Goal: Navigation & Orientation: Find specific page/section

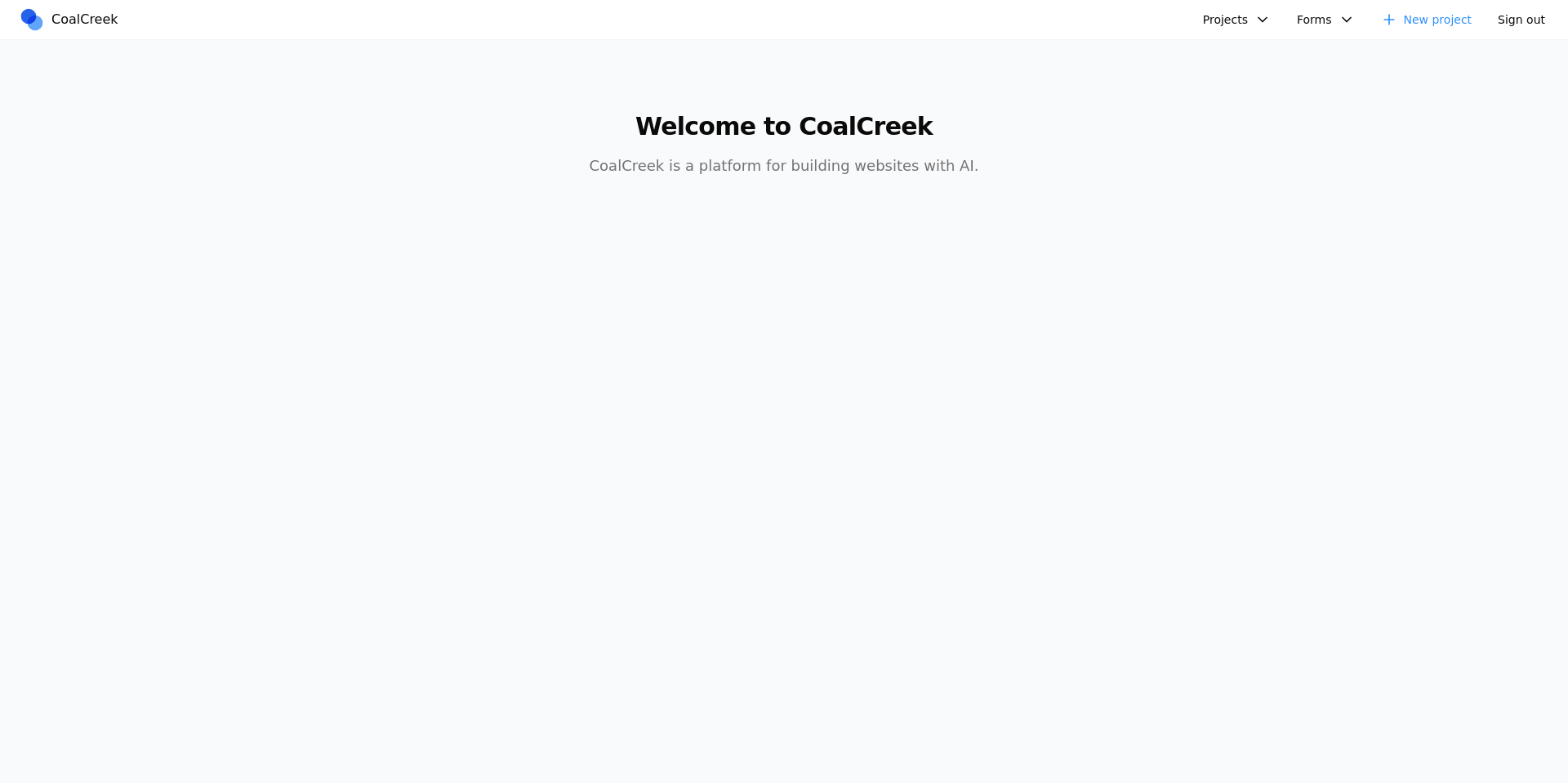
click at [1223, 30] on button "Projects" at bounding box center [1237, 19] width 87 height 26
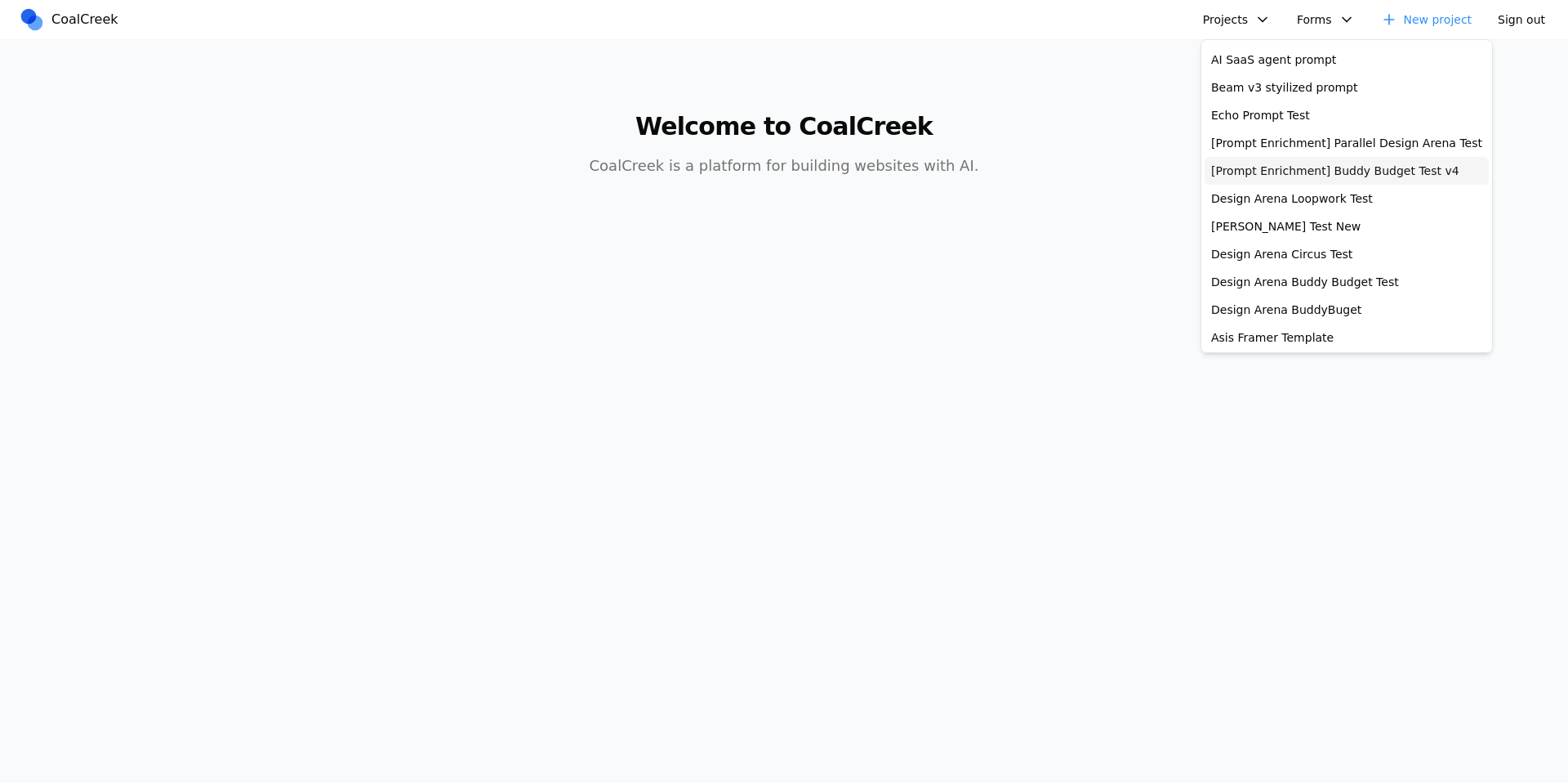
scroll to position [482, 0]
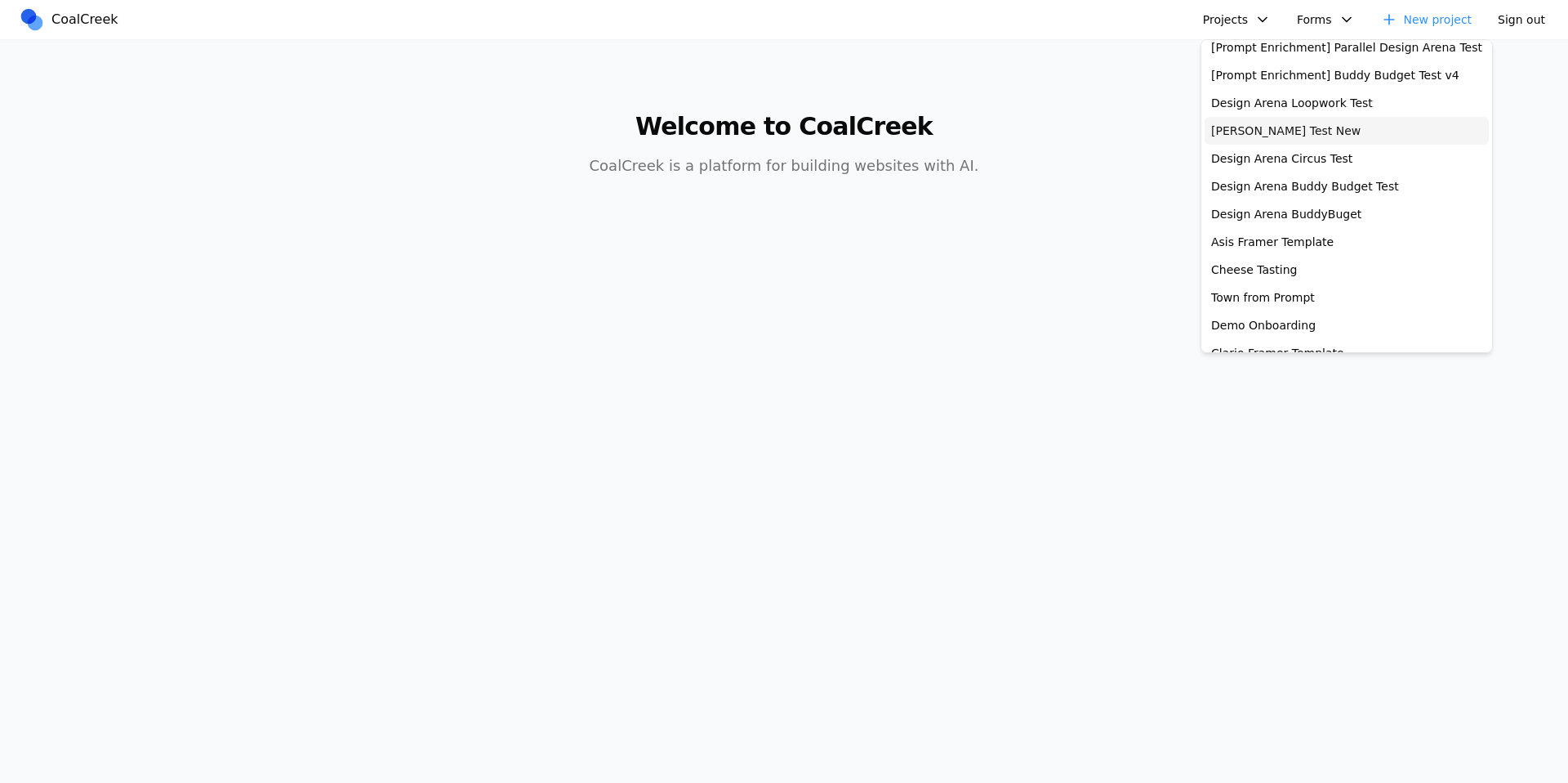
click at [1283, 136] on link "[PERSON_NAME] Test New" at bounding box center [1346, 130] width 284 height 28
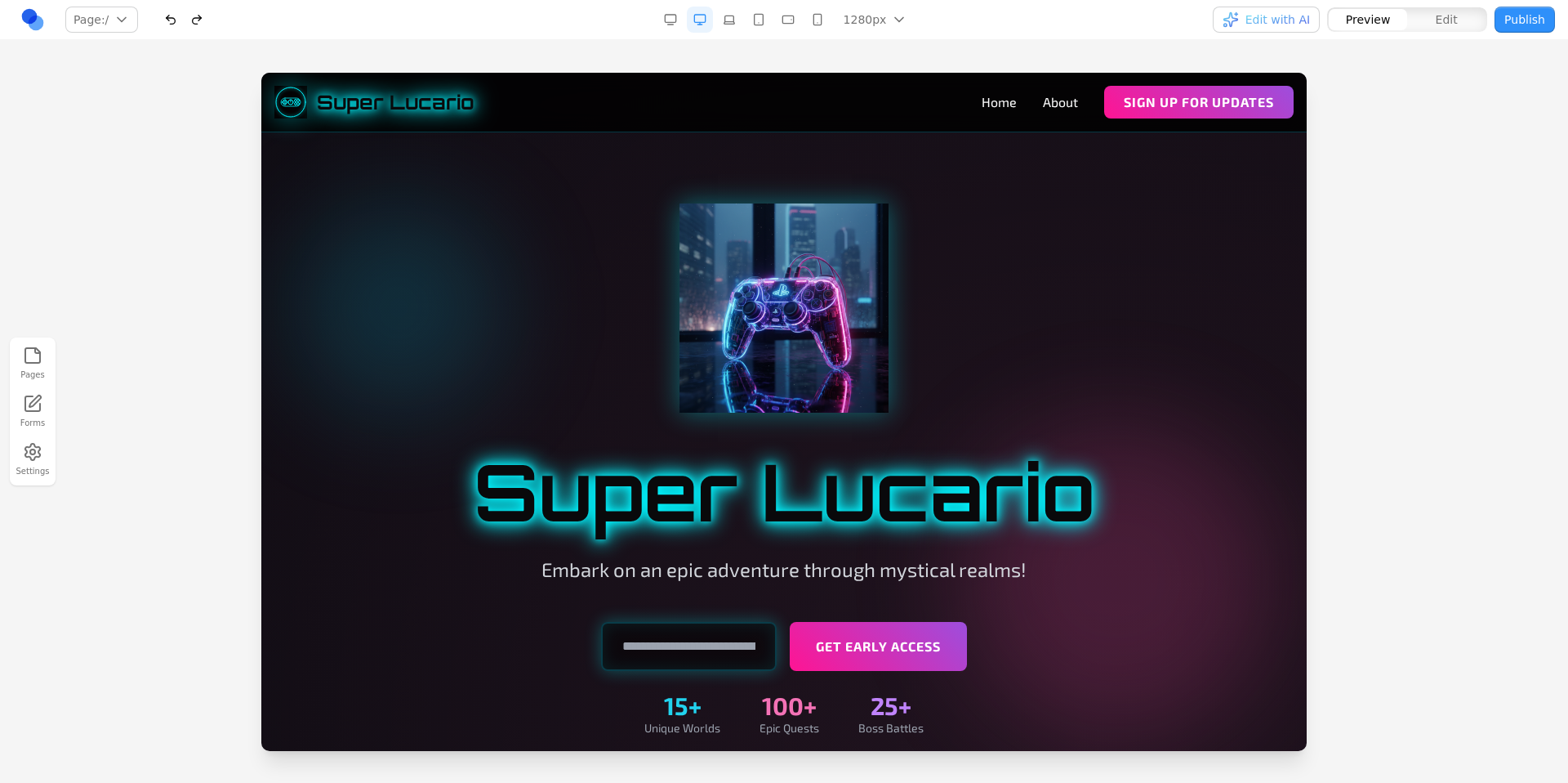
click at [951, 49] on div "Pages Forms Settings" at bounding box center [784, 412] width 1568 height 743
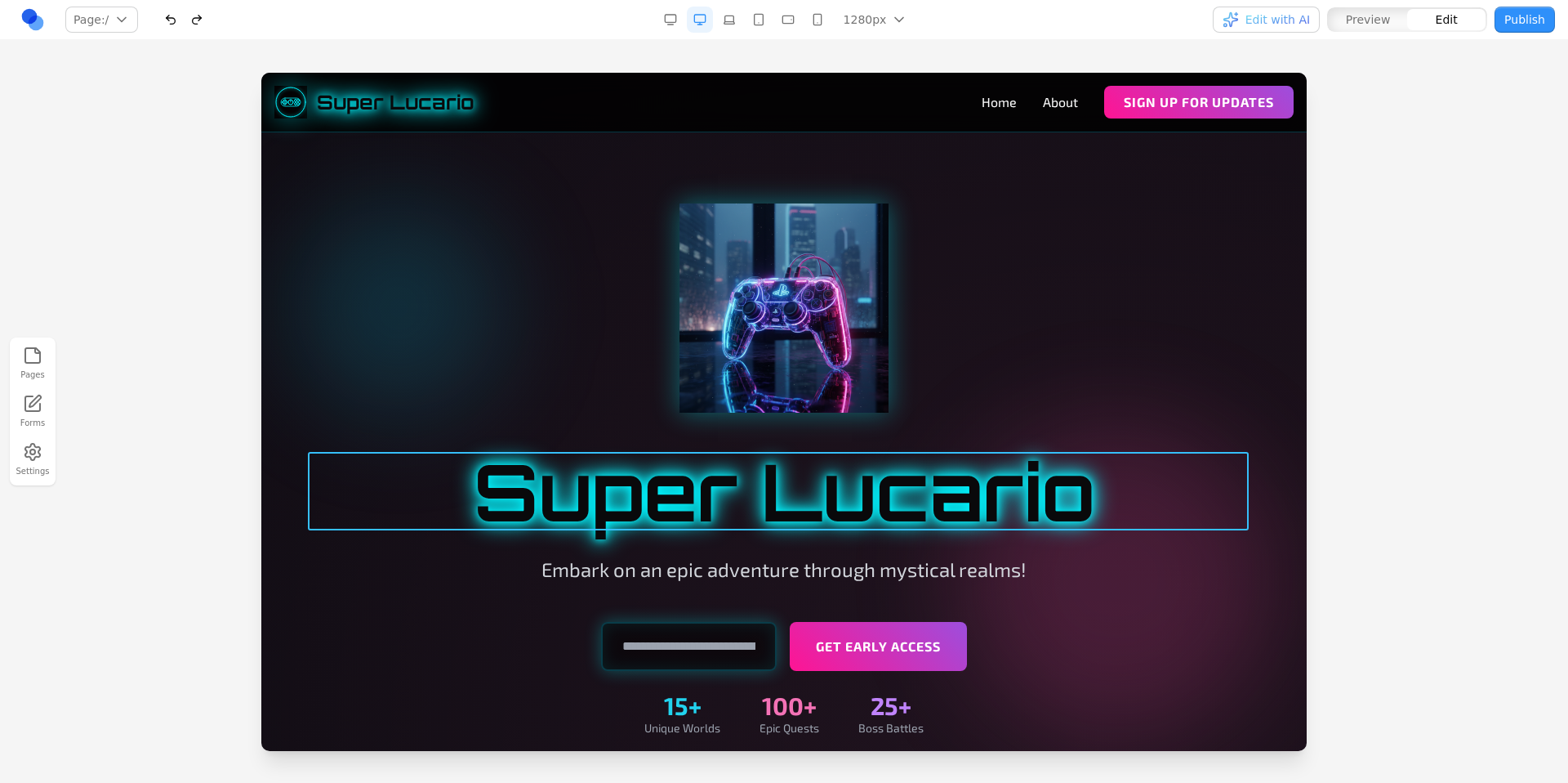
click at [727, 508] on h1 "Super Lucario" at bounding box center [784, 491] width 941 height 79
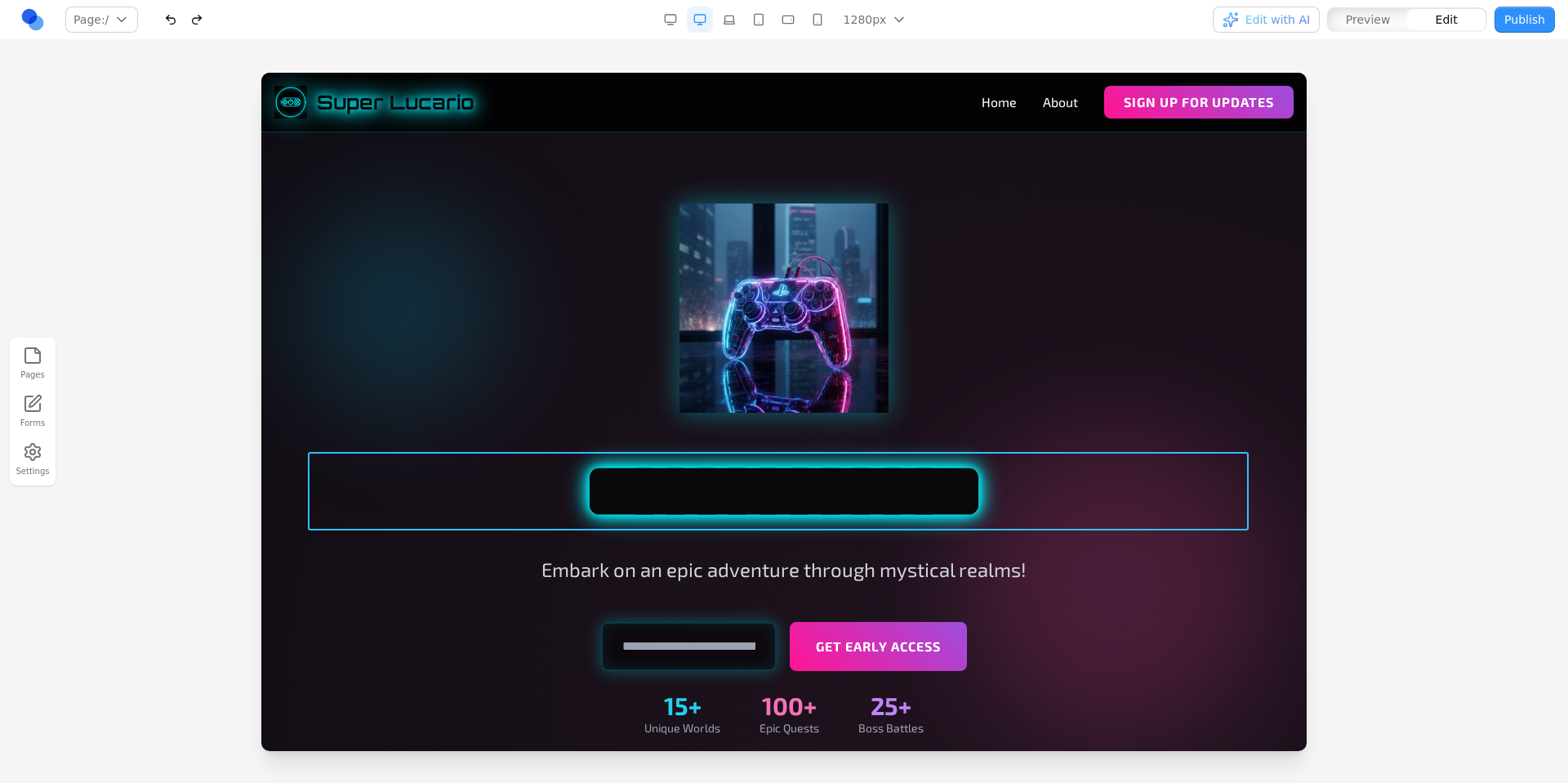
click at [726, 508] on h1 "**********" at bounding box center [784, 491] width 941 height 79
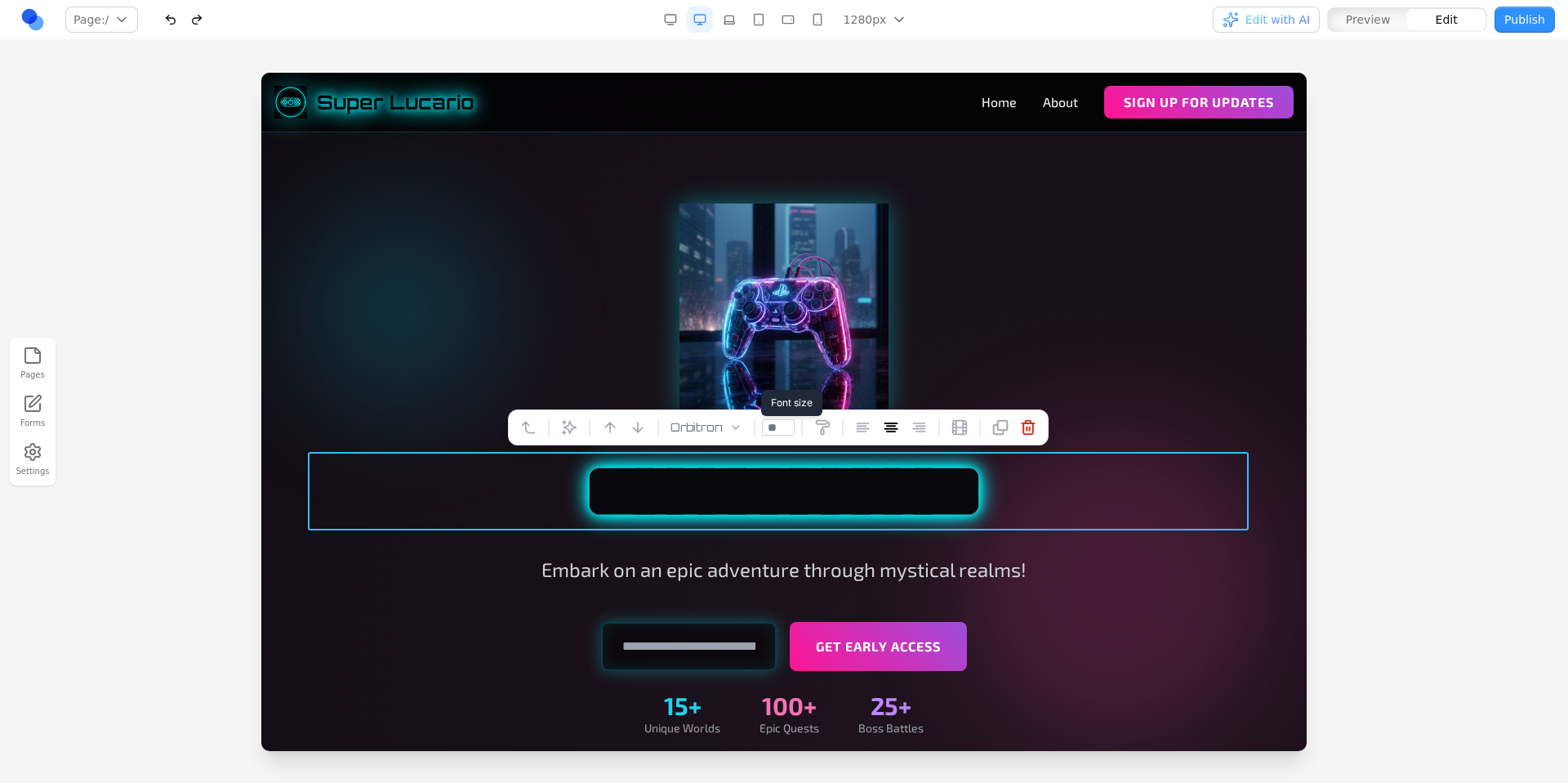
drag, startPoint x: 779, startPoint y: 428, endPoint x: 763, endPoint y: 431, distance: 16.3
click at [763, 431] on input "**" at bounding box center [778, 427] width 33 height 17
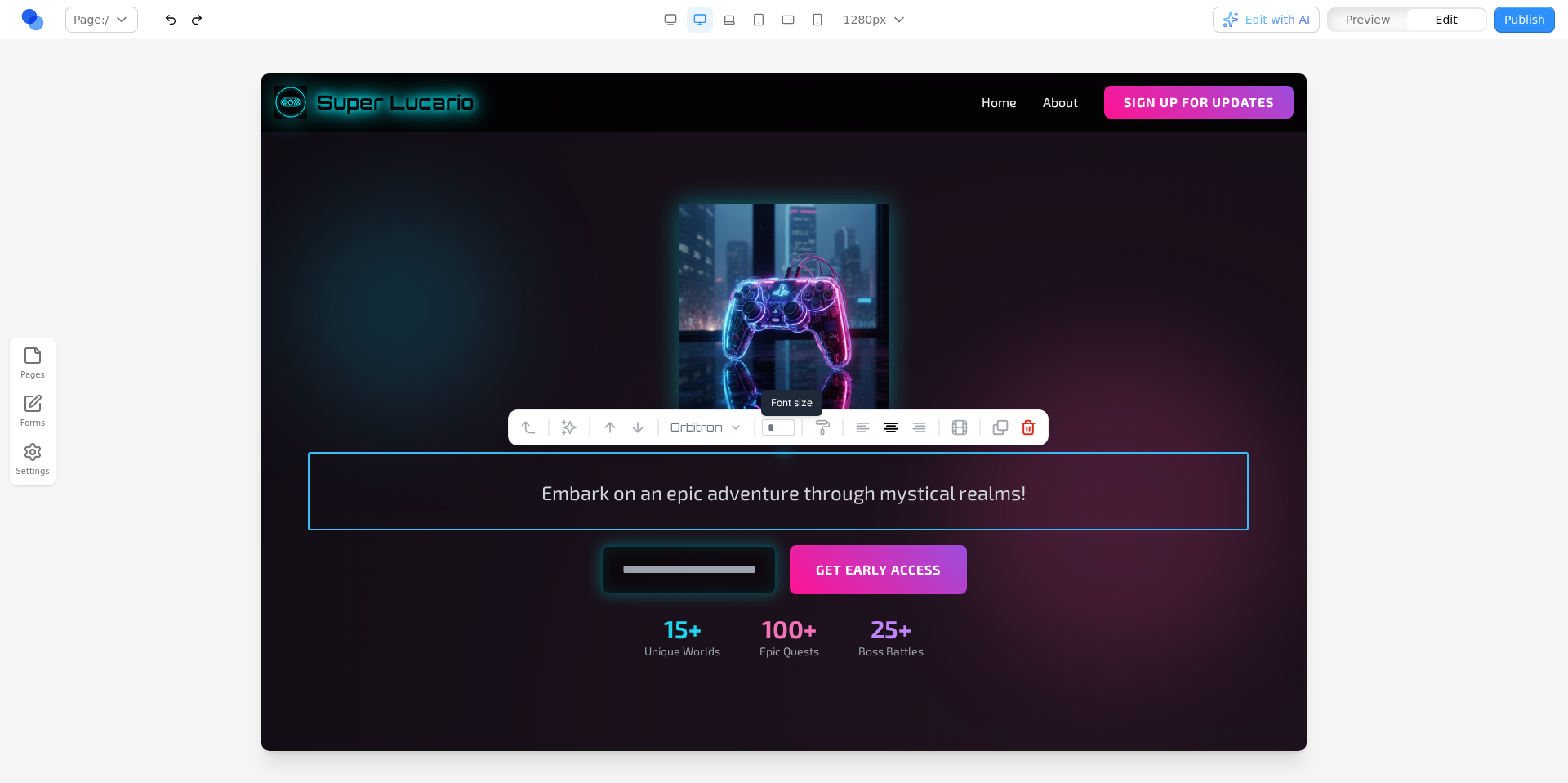
type input "**"
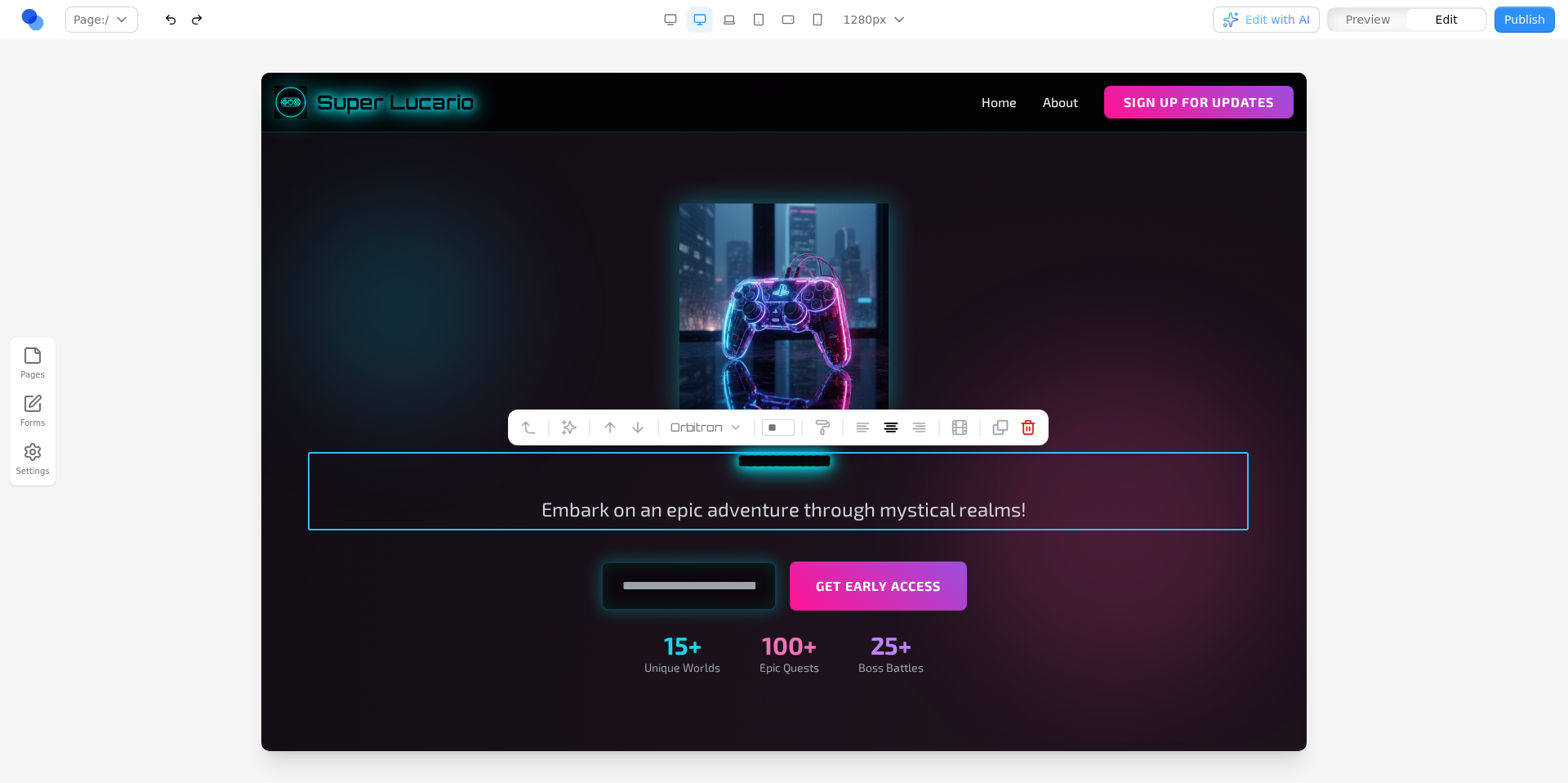
click at [1065, 321] on div at bounding box center [784, 308] width 941 height 209
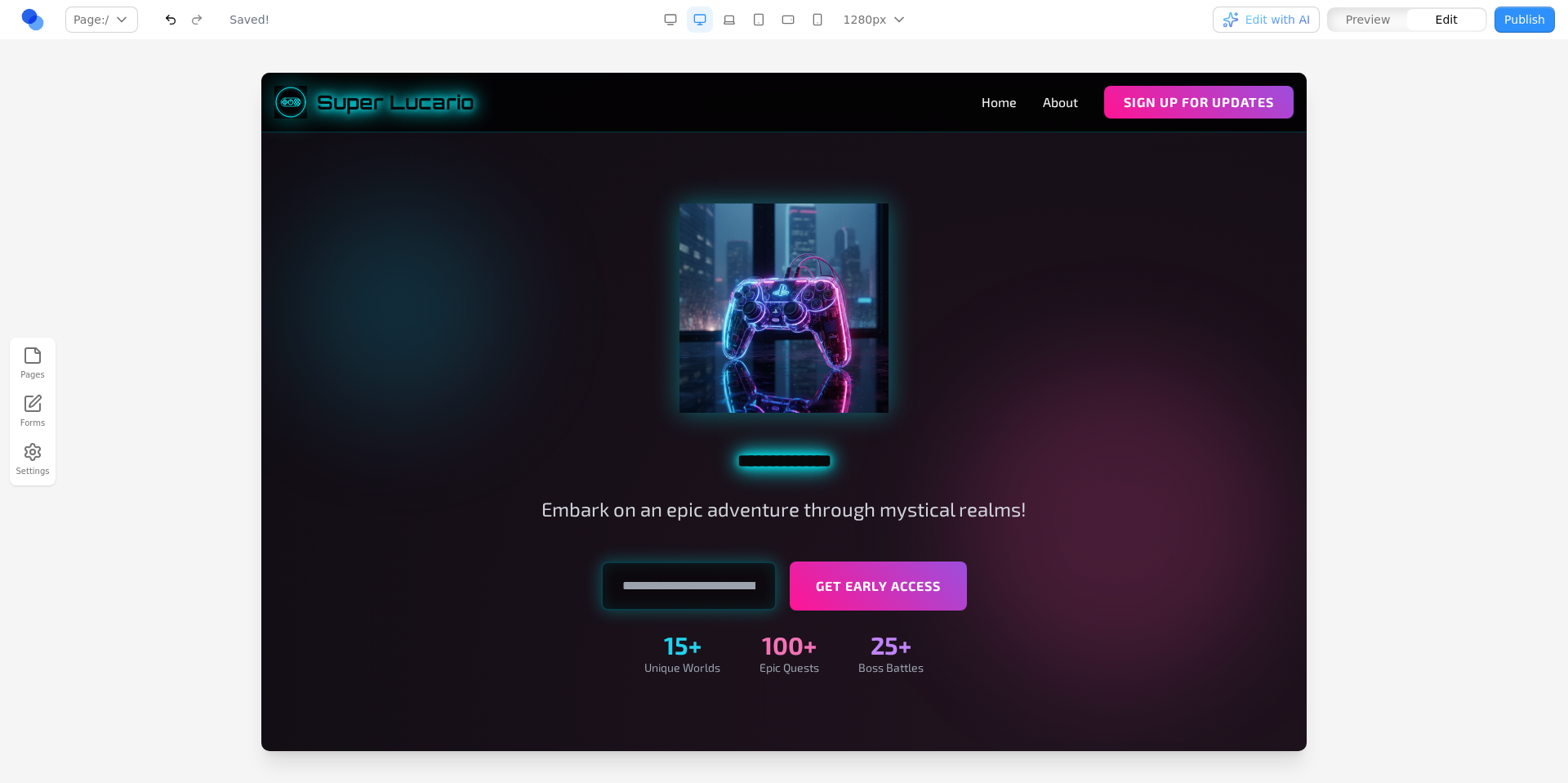
click at [731, 25] on button "button" at bounding box center [728, 19] width 26 height 26
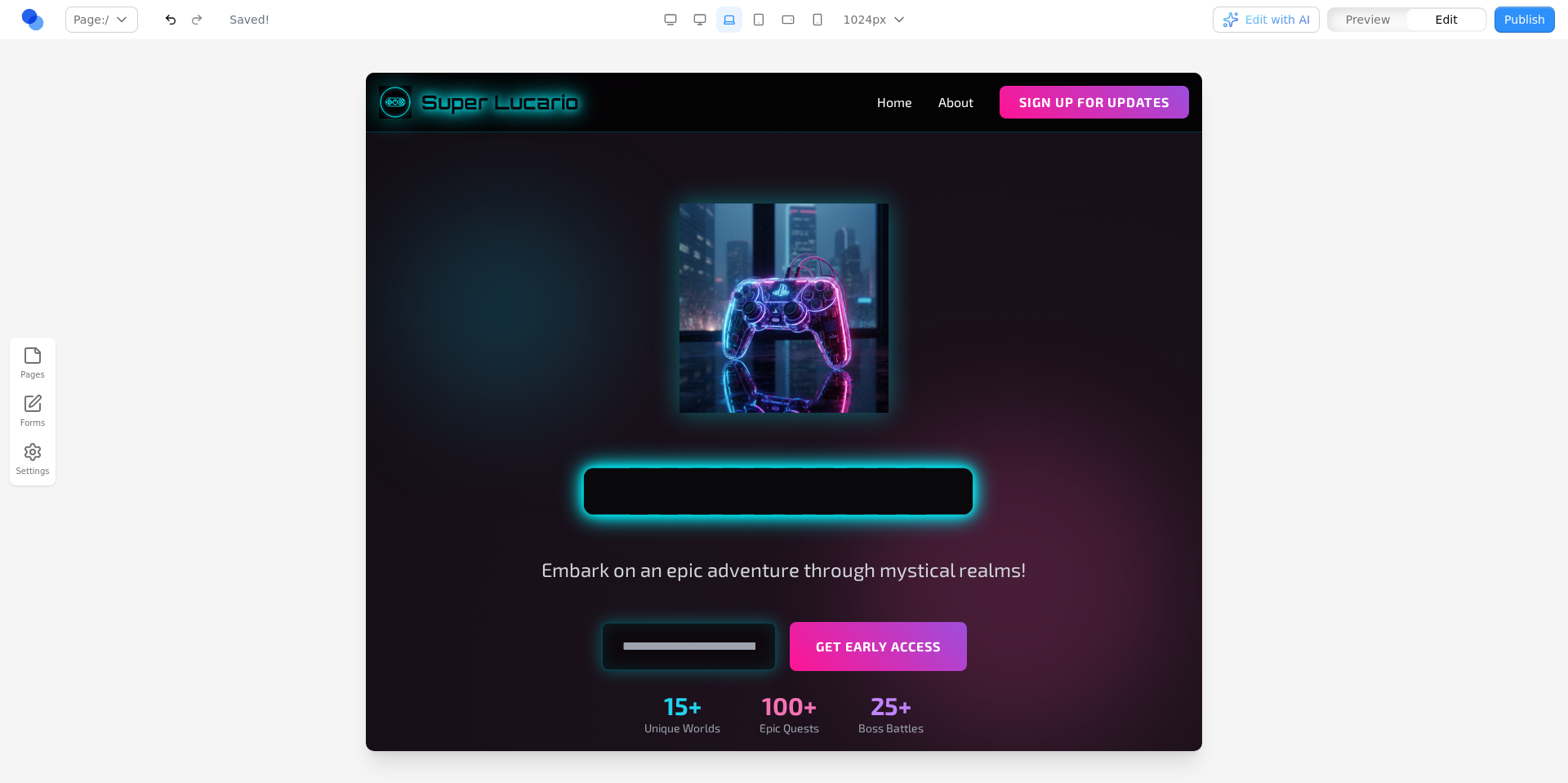
click at [707, 23] on button "button" at bounding box center [699, 19] width 26 height 26
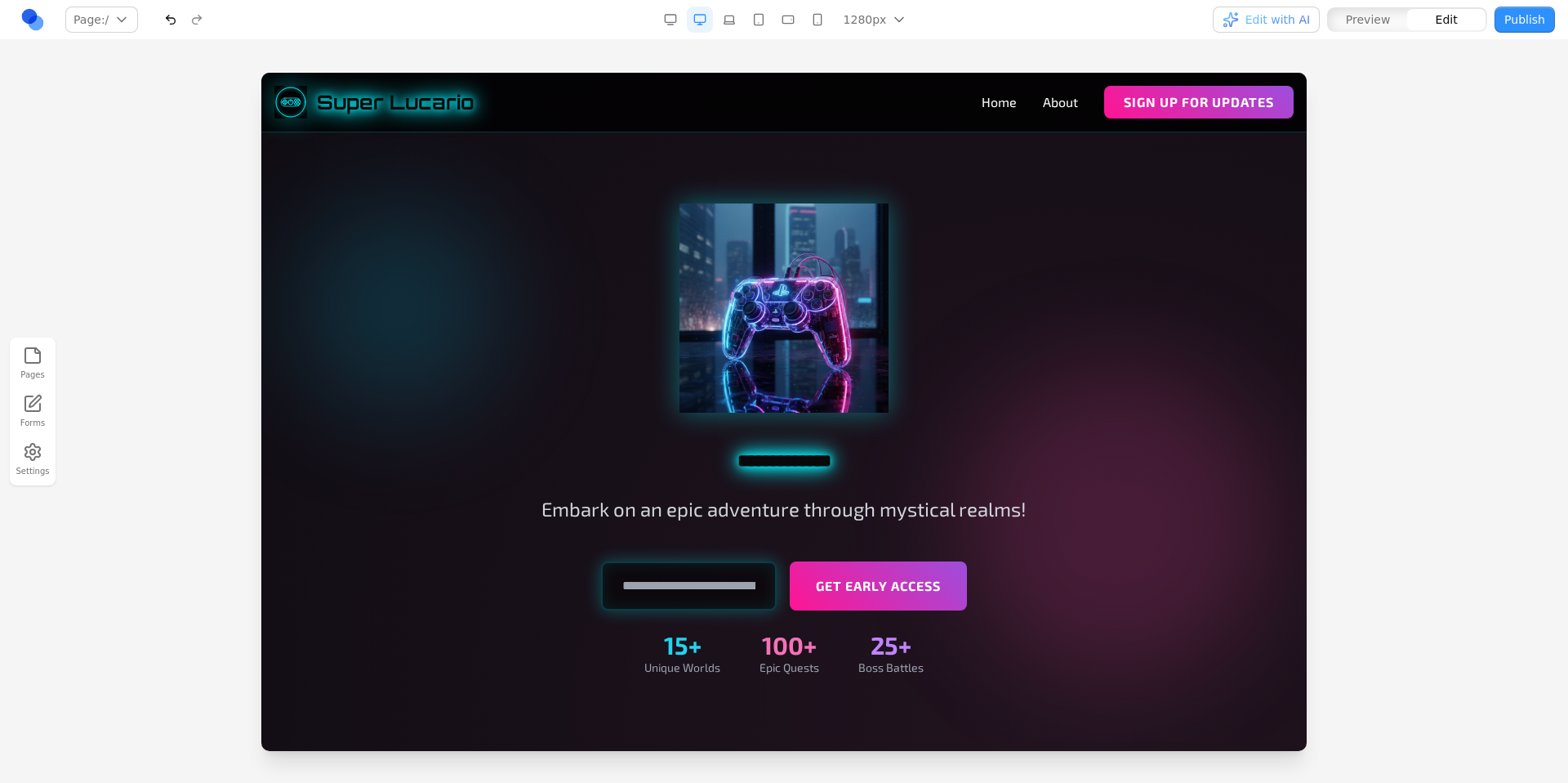
click at [1018, 51] on div "Pages Forms Settings" at bounding box center [784, 412] width 1568 height 743
click at [1048, 100] on link "About" at bounding box center [1060, 101] width 35 height 19
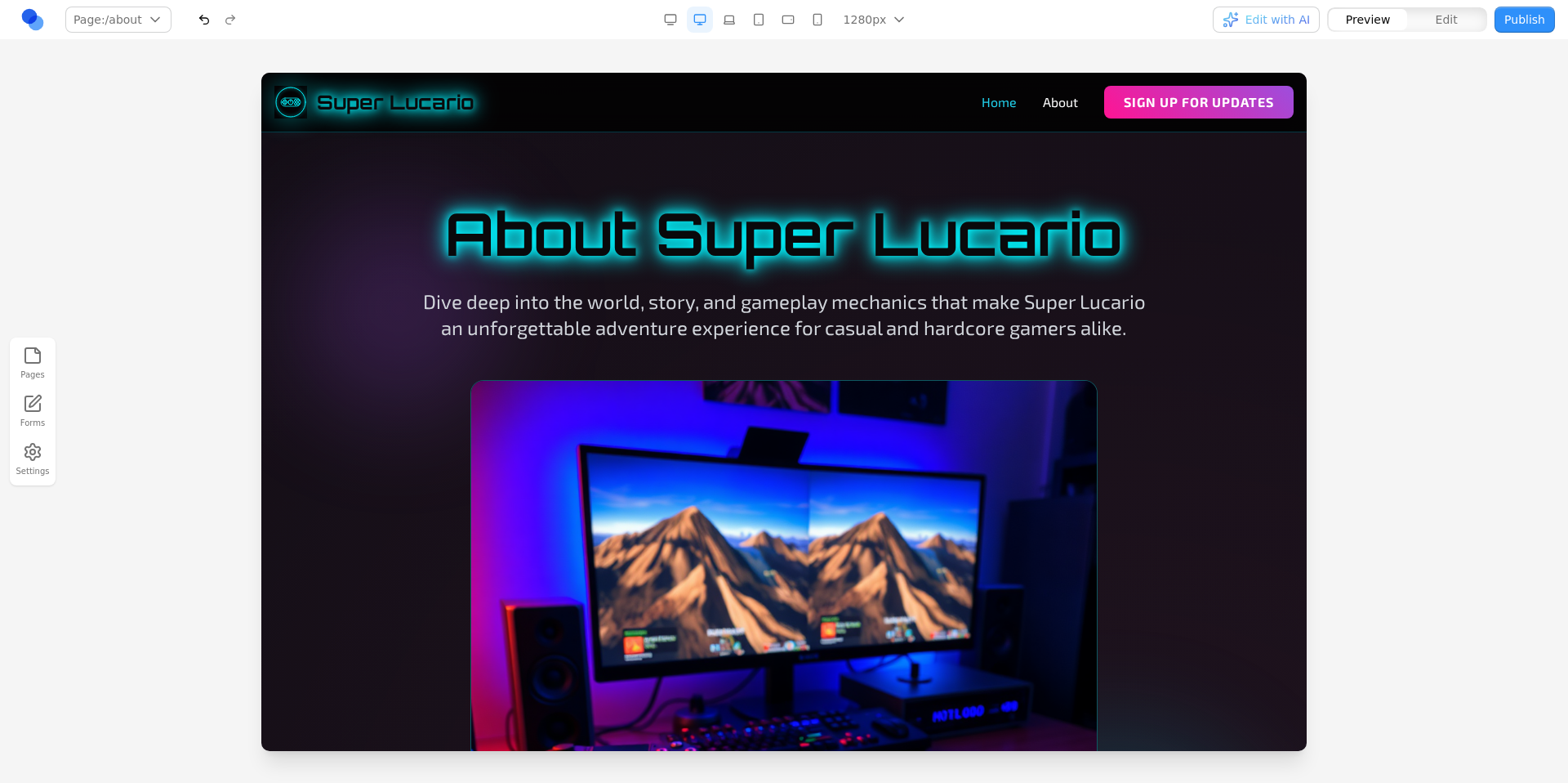
click at [991, 102] on link "Home" at bounding box center [999, 101] width 35 height 19
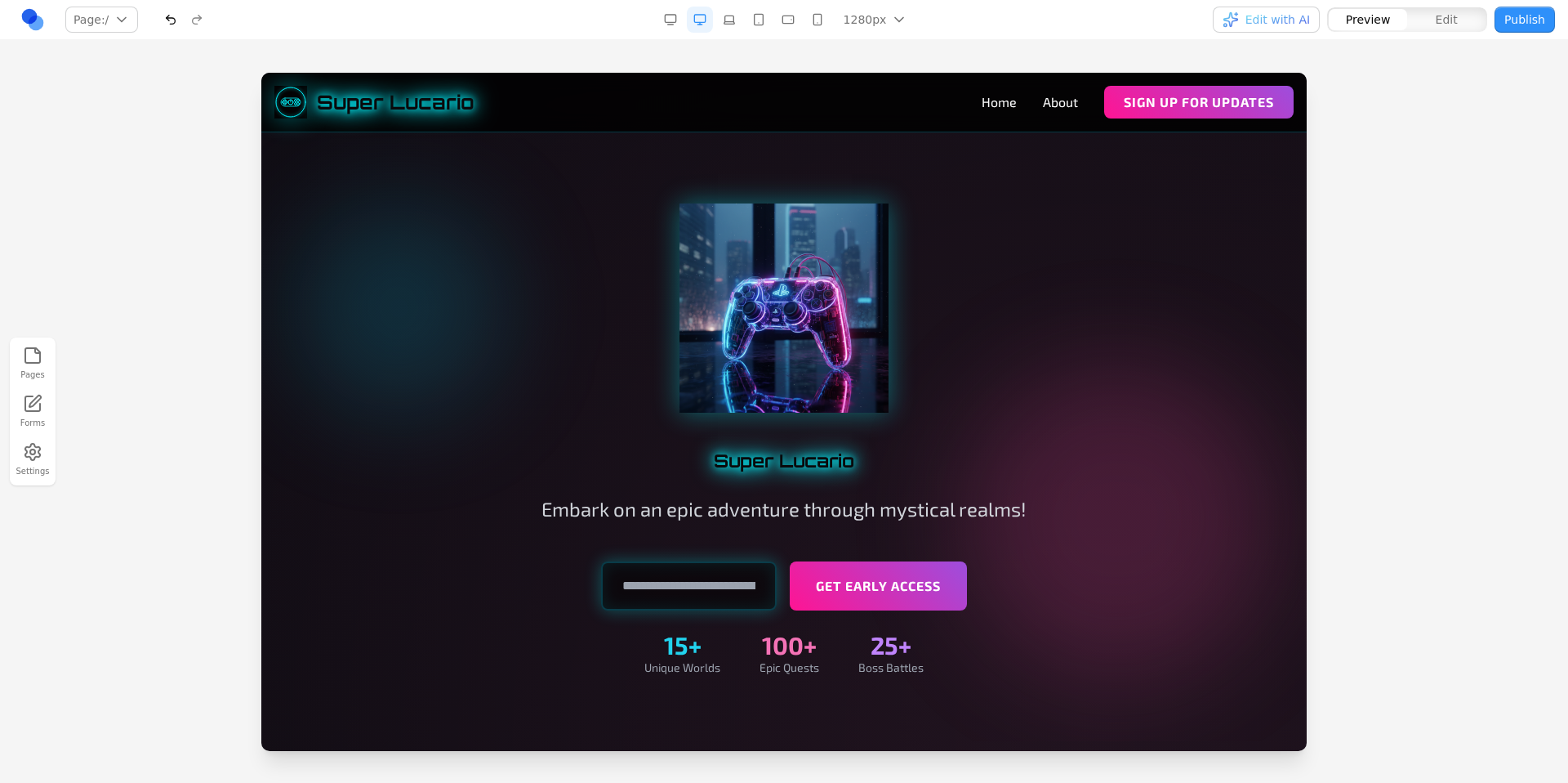
click at [856, 57] on div "Pages Forms Settings" at bounding box center [784, 412] width 1568 height 743
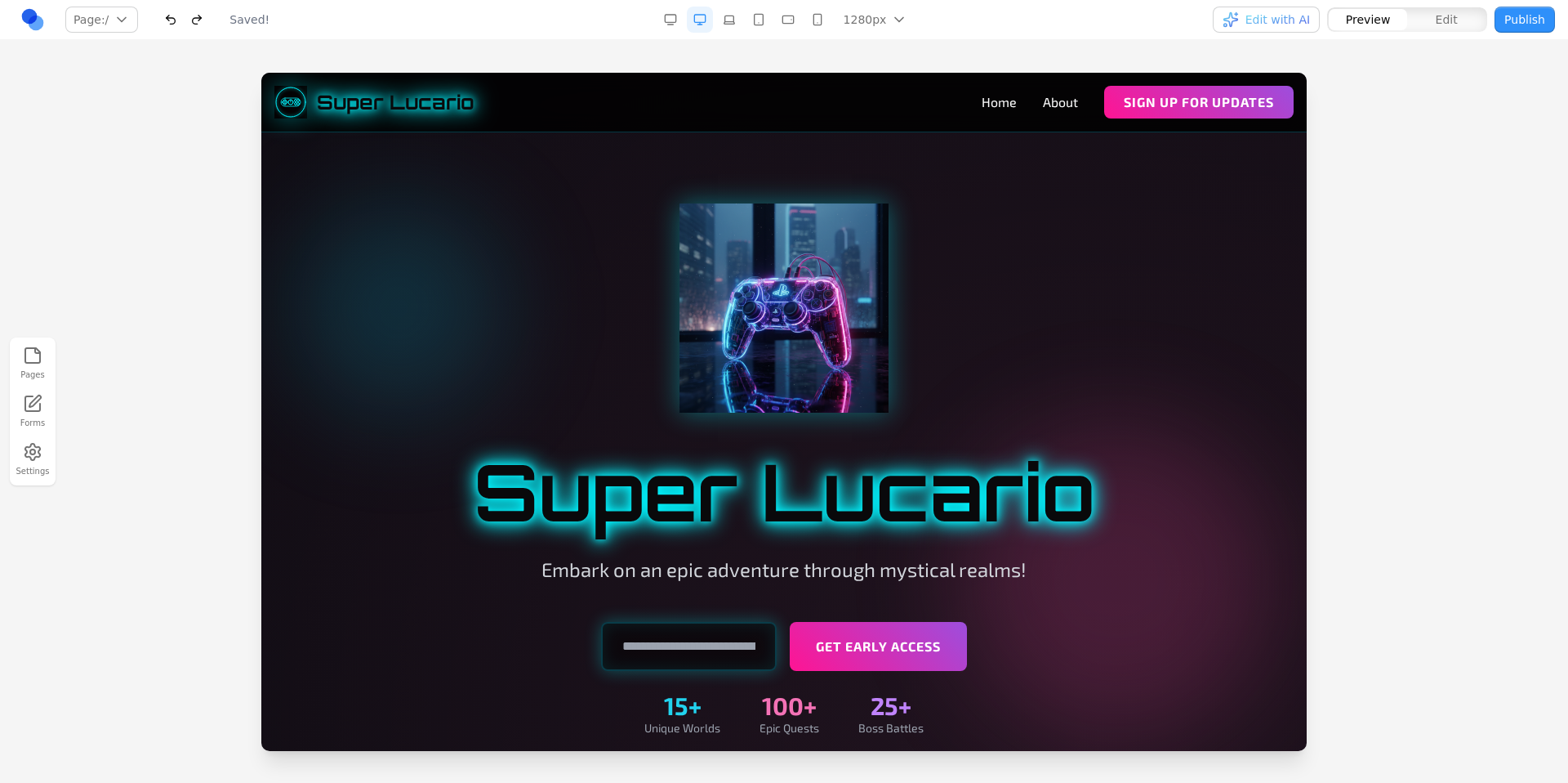
click at [851, 53] on div "Pages Forms Settings" at bounding box center [784, 412] width 1568 height 743
click at [706, 50] on div "Pages Forms Settings" at bounding box center [784, 412] width 1568 height 743
